Goal: Task Accomplishment & Management: Complete application form

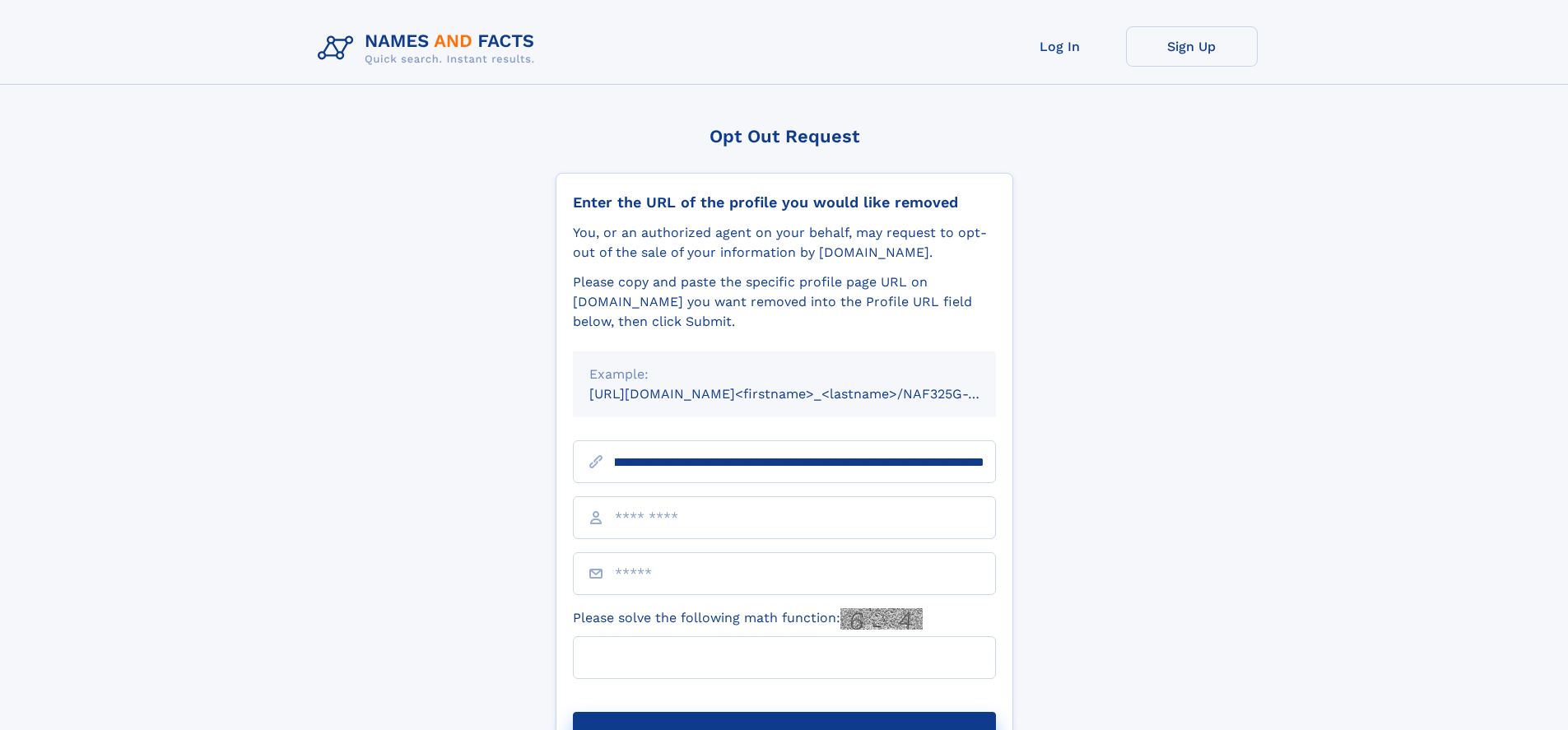
scroll to position [0, 206]
type input "**********"
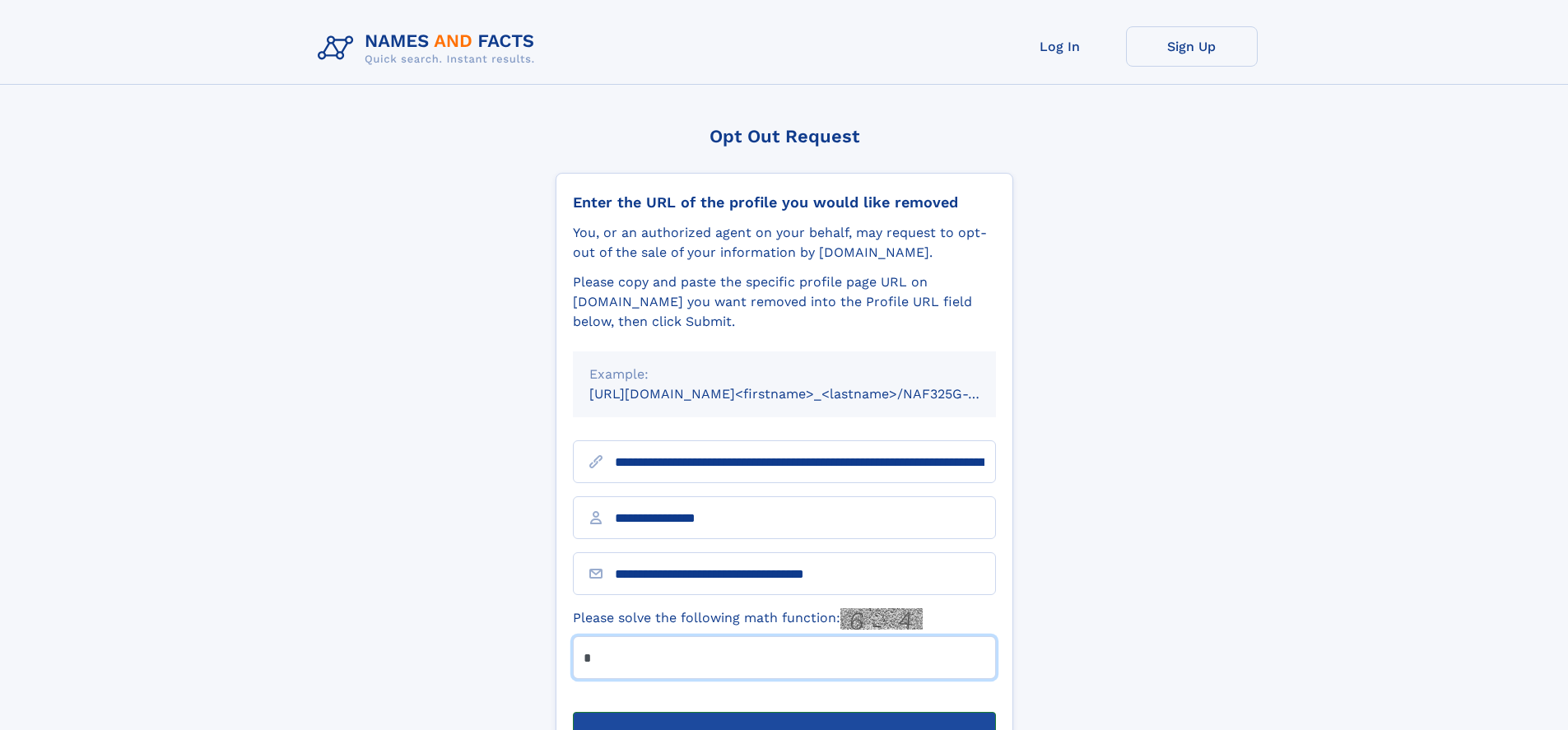
type input "*"
click at [784, 713] on button "Submit Opt Out Request" at bounding box center [784, 739] width 423 height 53
